Goal: Navigation & Orientation: Understand site structure

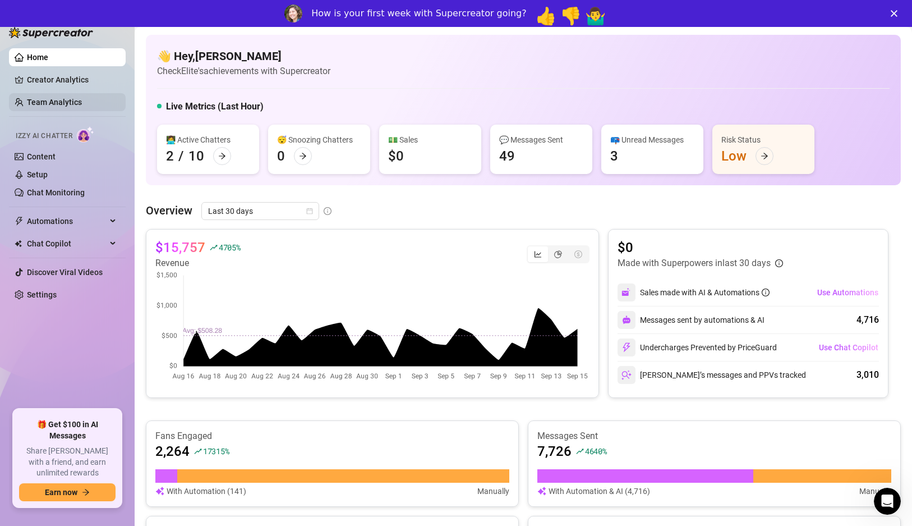
click at [82, 103] on link "Team Analytics" at bounding box center [54, 102] width 55 height 9
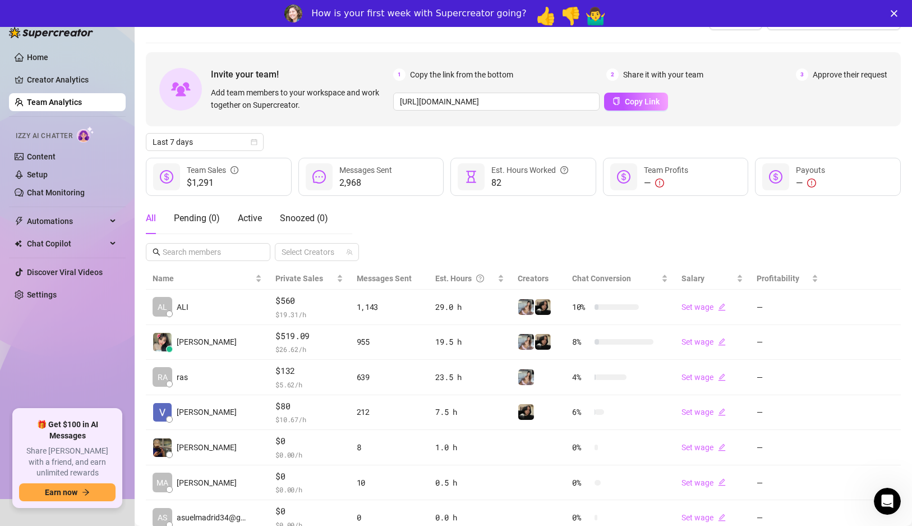
click at [349, 176] on span "2,968" at bounding box center [365, 182] width 53 height 13
click at [435, 209] on div "All Pending ( 0 ) Active Snoozed ( 0 ) Select Creators" at bounding box center [523, 232] width 755 height 58
click at [58, 82] on link "Creator Analytics" at bounding box center [72, 80] width 90 height 18
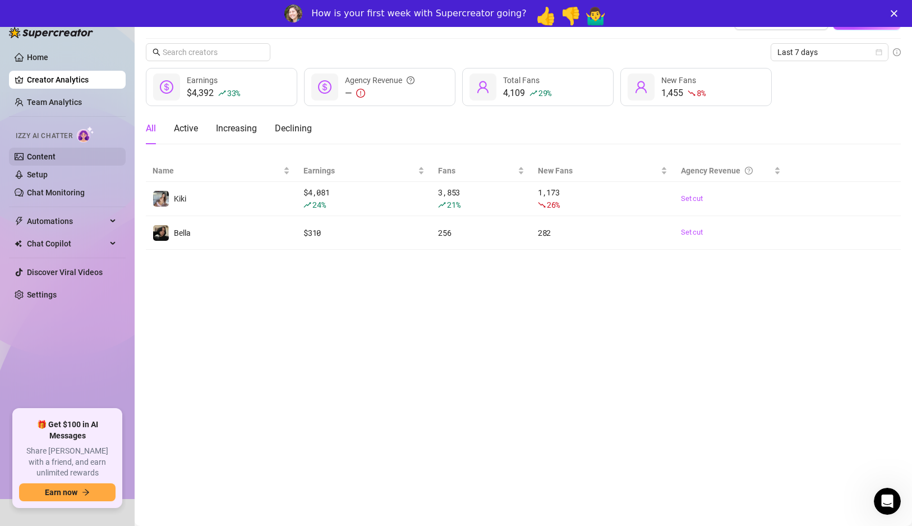
click at [56, 160] on link "Content" at bounding box center [41, 156] width 29 height 9
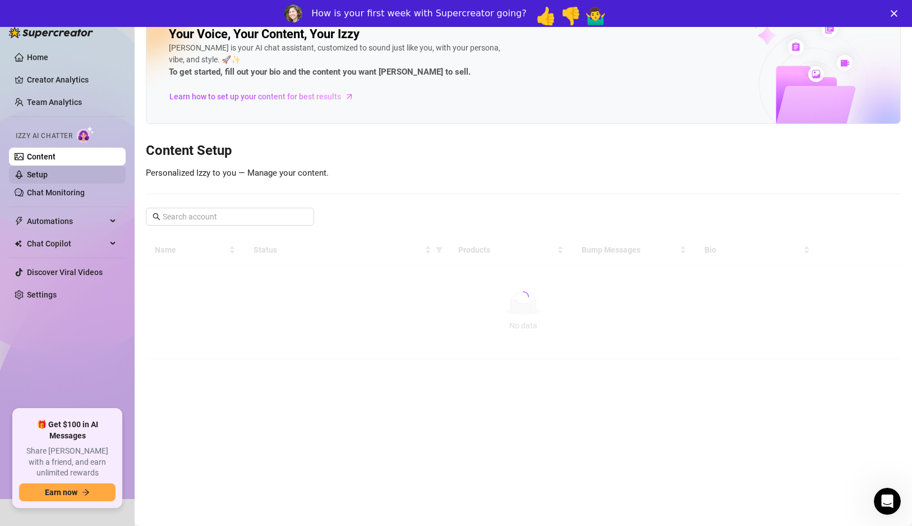
click at [48, 176] on link "Setup" at bounding box center [37, 174] width 21 height 9
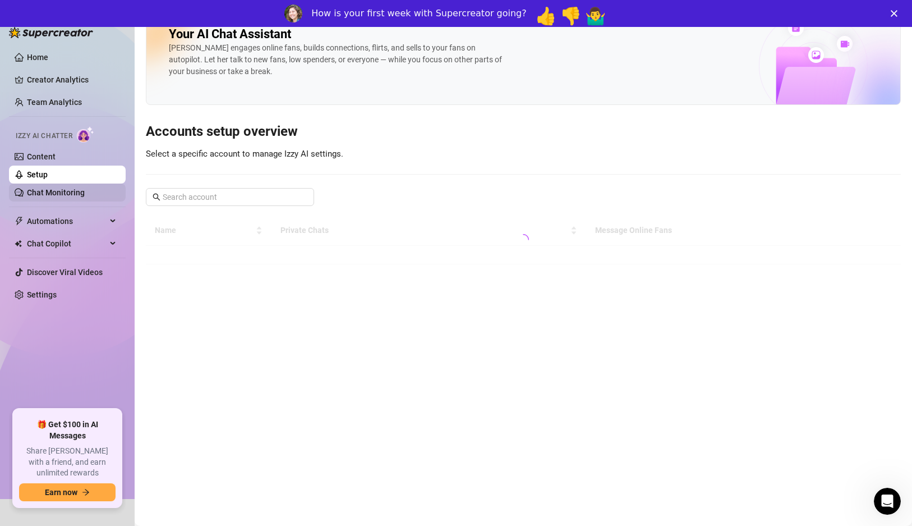
click at [70, 193] on link "Chat Monitoring" at bounding box center [56, 192] width 58 height 9
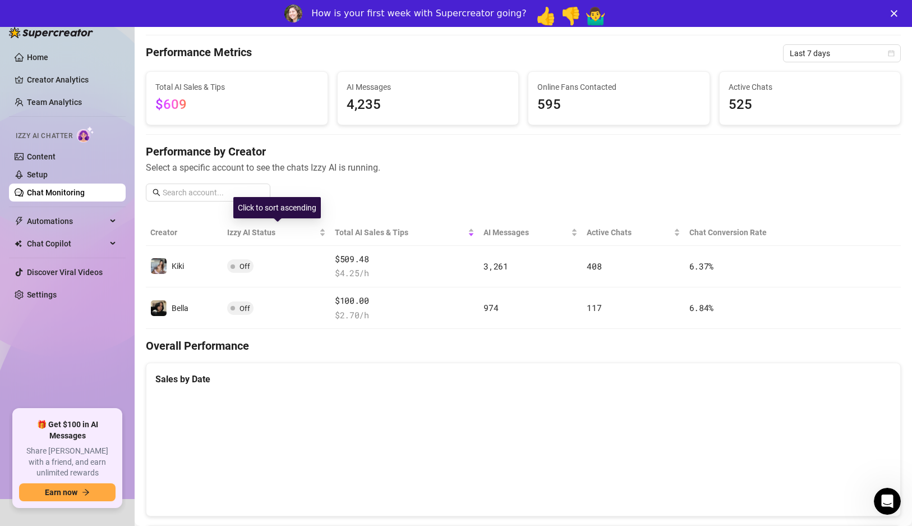
scroll to position [4, 0]
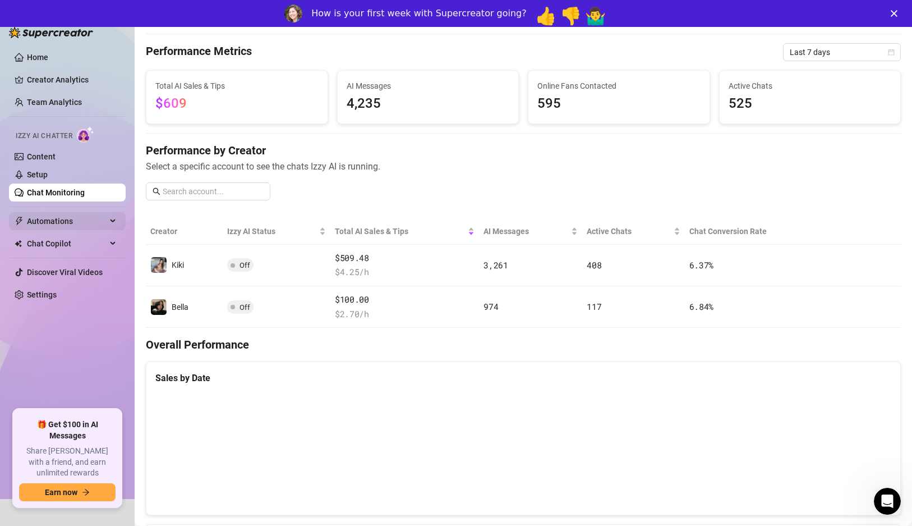
click at [80, 222] on span "Automations" at bounding box center [67, 221] width 80 height 18
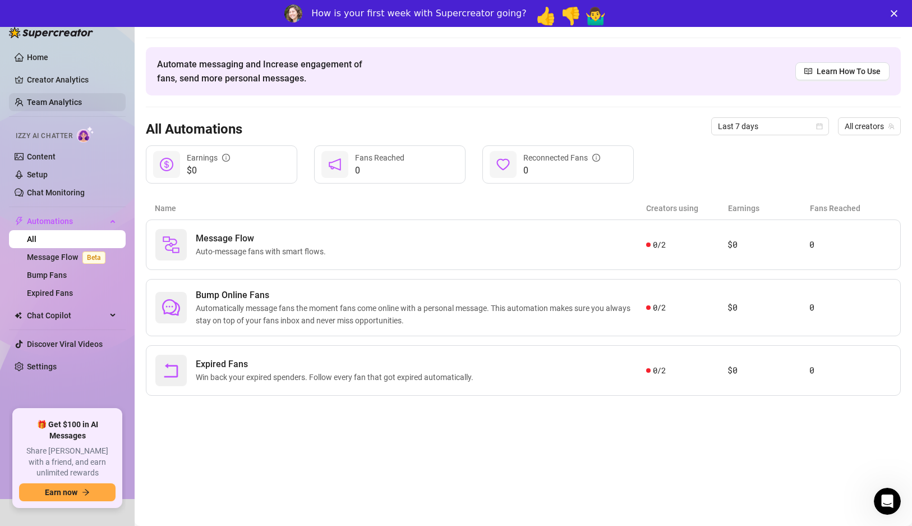
click at [53, 98] on link "Team Analytics" at bounding box center [54, 102] width 55 height 9
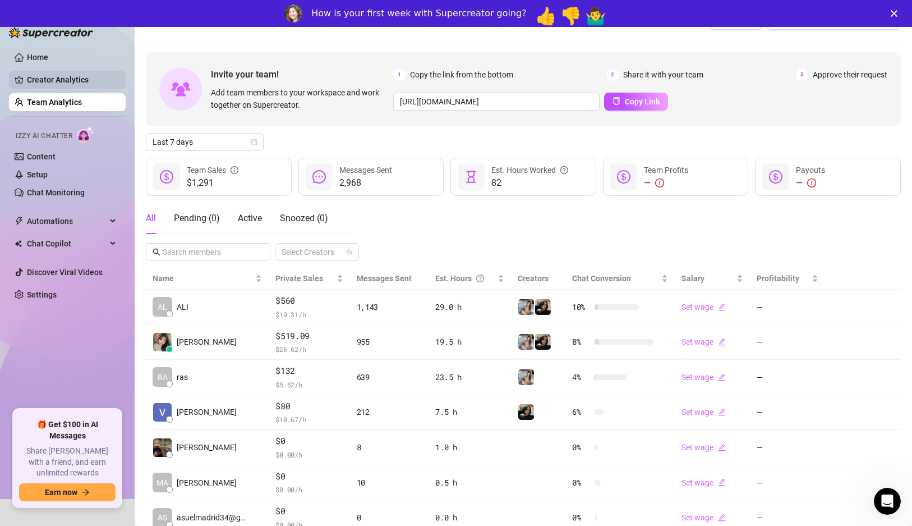
click at [67, 78] on link "Creator Analytics" at bounding box center [72, 80] width 90 height 18
